Goal: Task Accomplishment & Management: Manage account settings

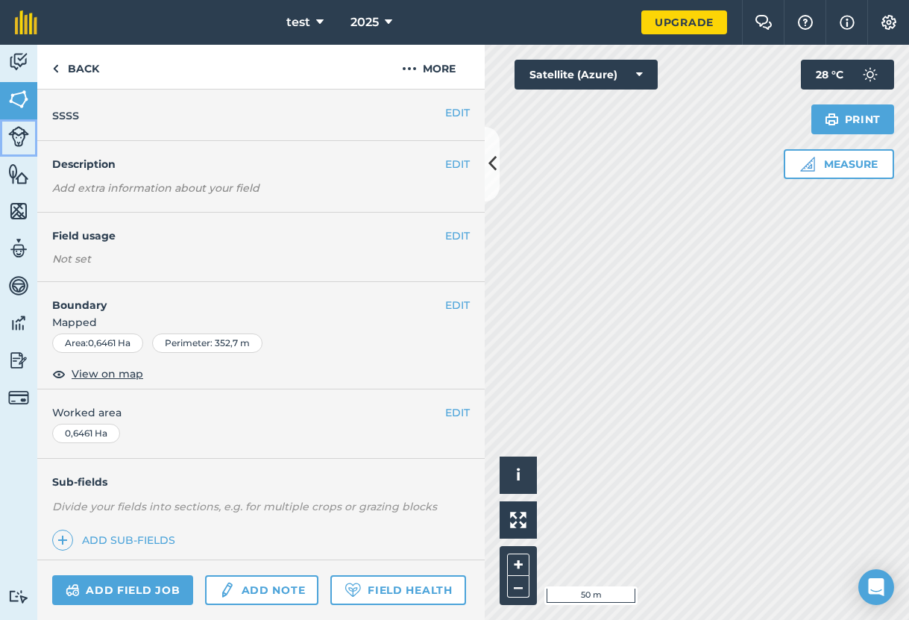
click at [15, 125] on link "Livestock" at bounding box center [18, 137] width 37 height 37
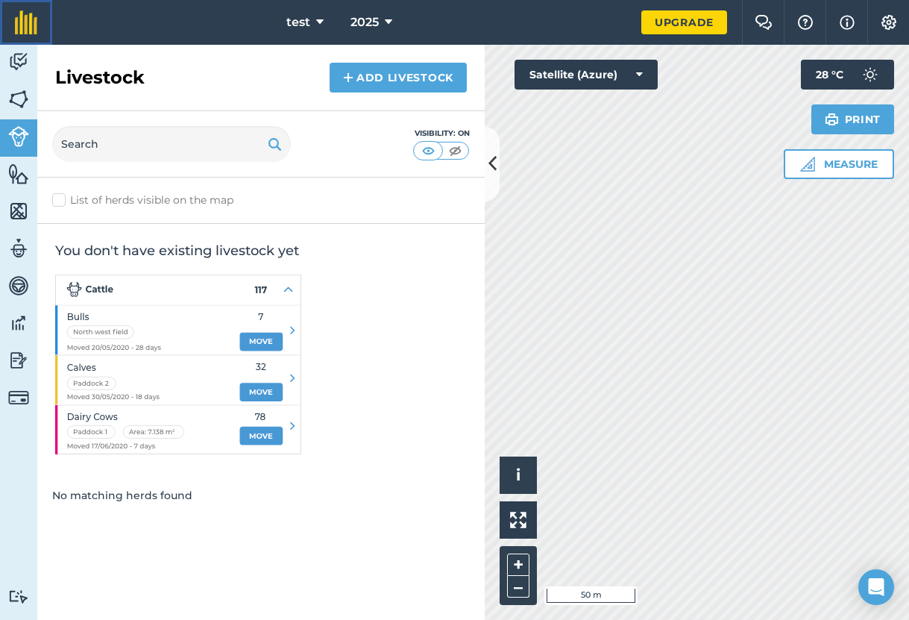
click at [19, 42] on link at bounding box center [26, 22] width 52 height 45
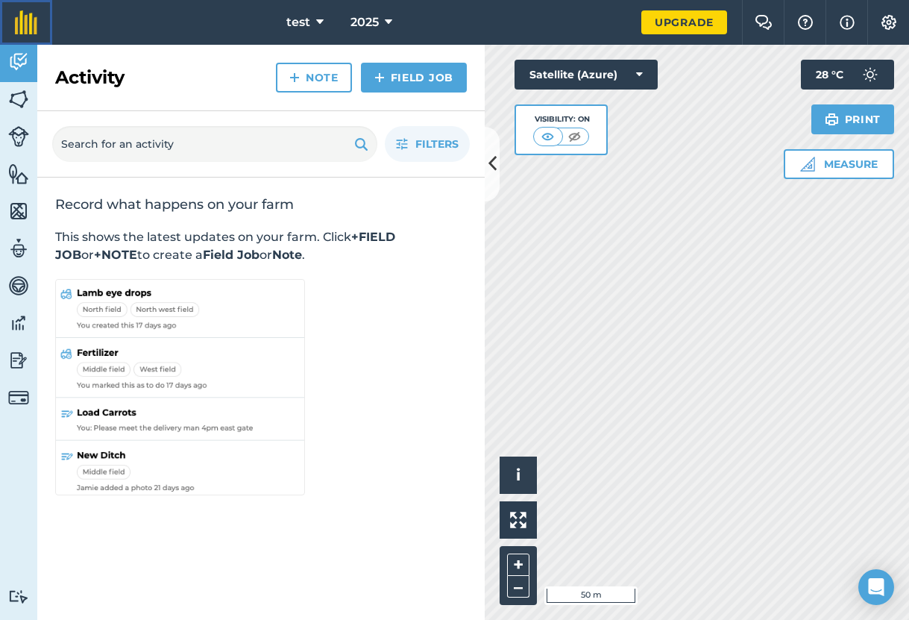
click at [24, 22] on img at bounding box center [26, 22] width 22 height 24
click at [22, 133] on img at bounding box center [18, 136] width 21 height 21
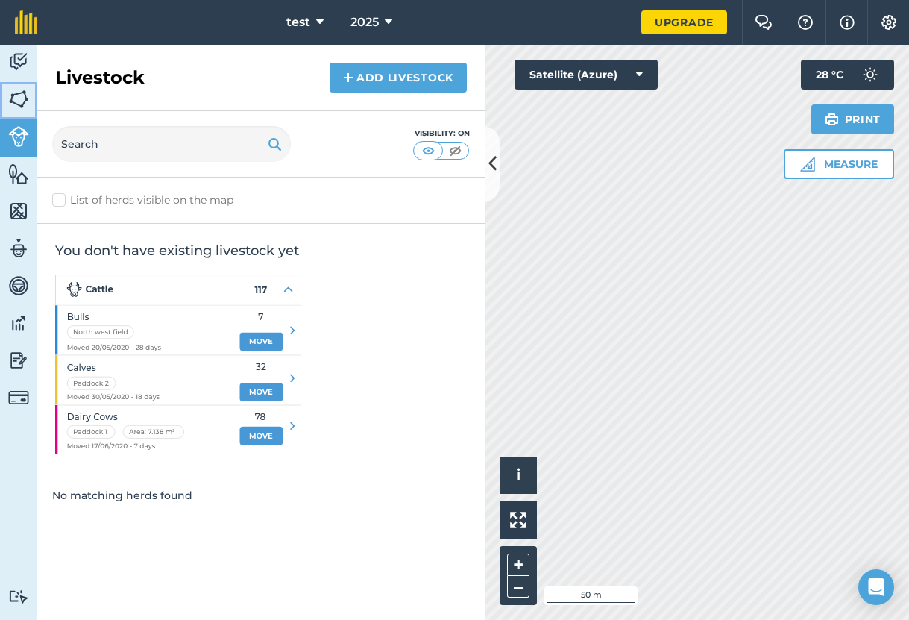
click at [22, 96] on img at bounding box center [18, 99] width 21 height 22
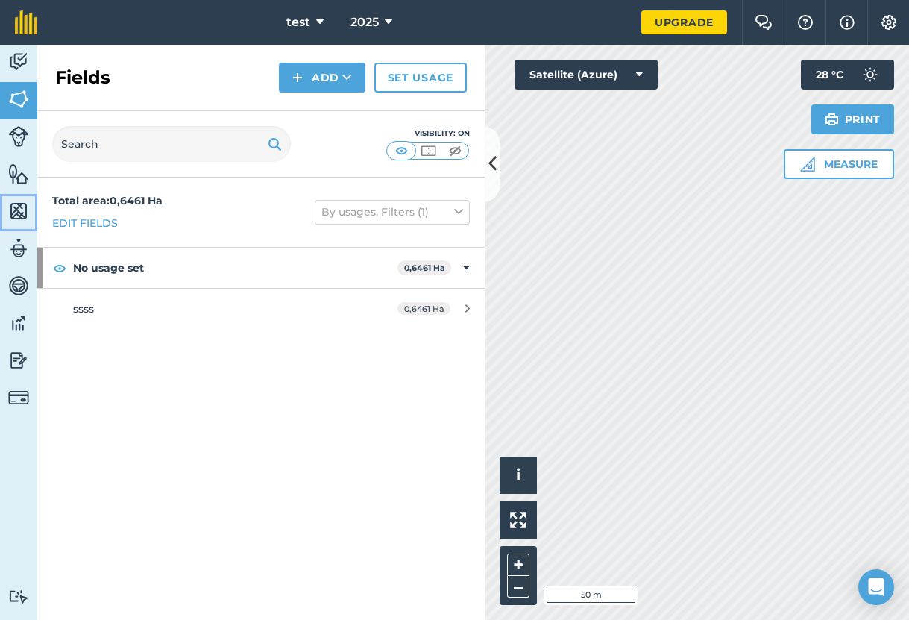
click at [7, 220] on link "Maps" at bounding box center [18, 212] width 37 height 37
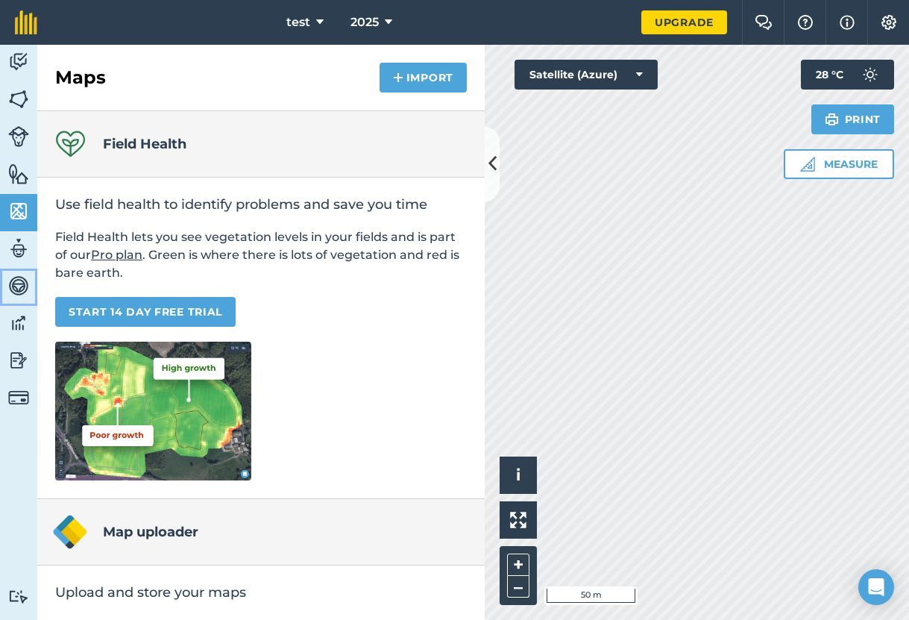
click at [33, 277] on link "Vehicles" at bounding box center [18, 286] width 37 height 37
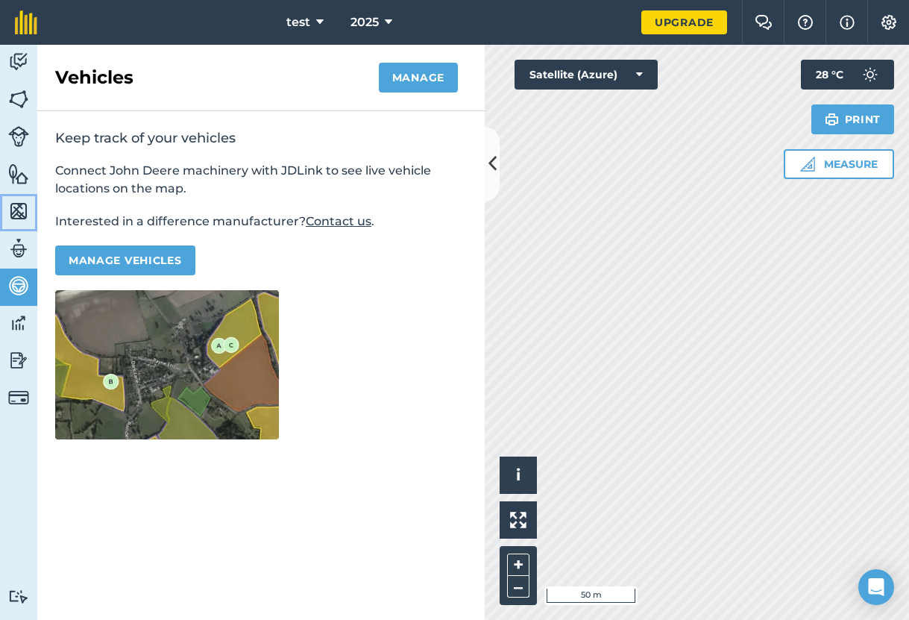
click at [27, 218] on img at bounding box center [18, 211] width 21 height 22
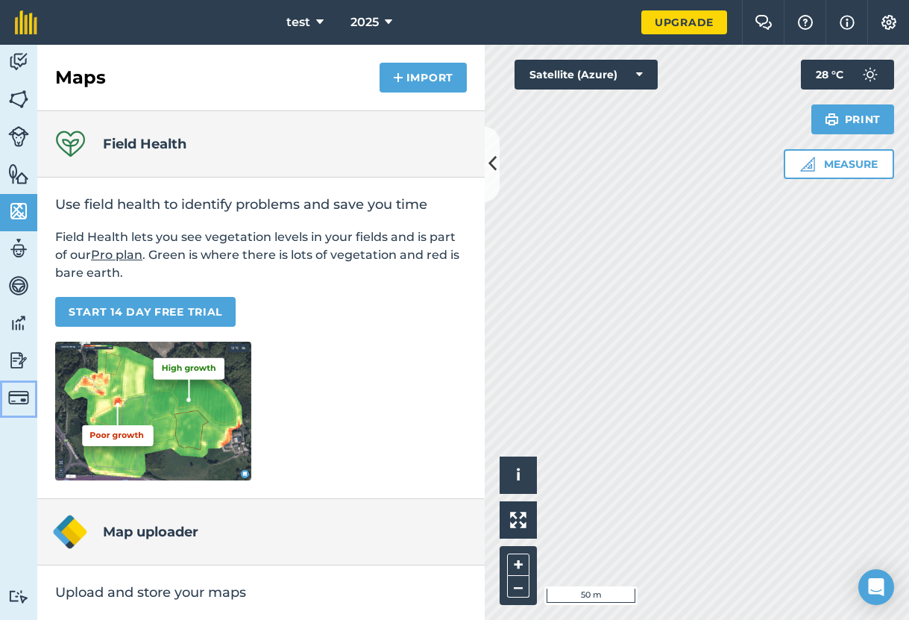
click at [3, 385] on link "Billing" at bounding box center [18, 398] width 37 height 37
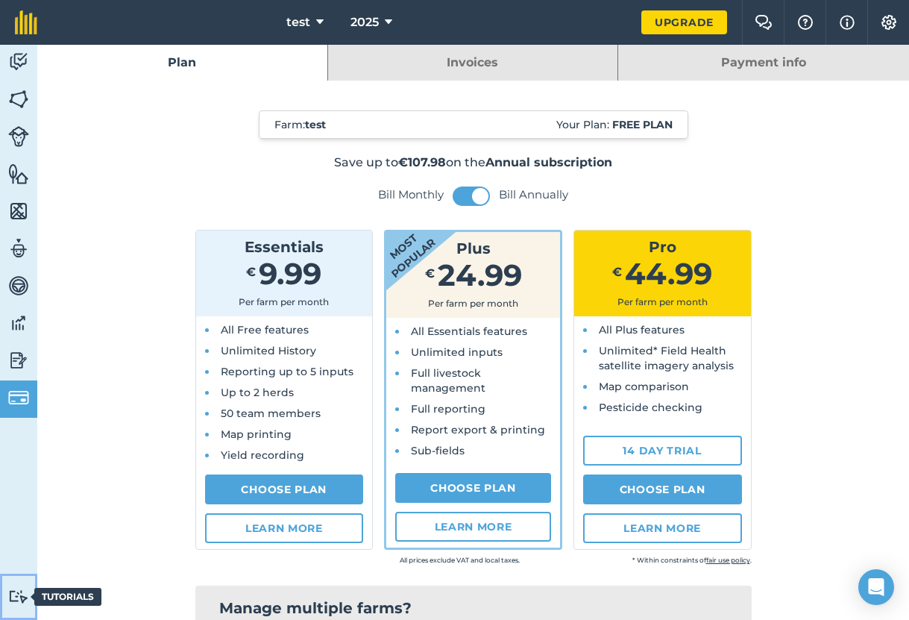
click at [29, 583] on link "Tutorials Tutorials" at bounding box center [18, 596] width 37 height 46
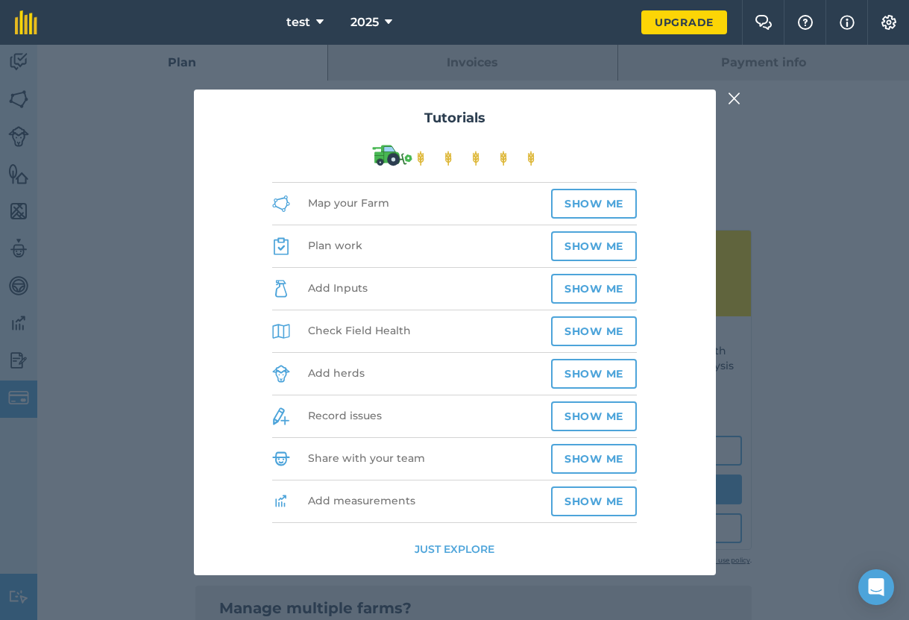
click at [733, 96] on img at bounding box center [734, 98] width 13 height 18
